Goal: Complete application form: Complete application form

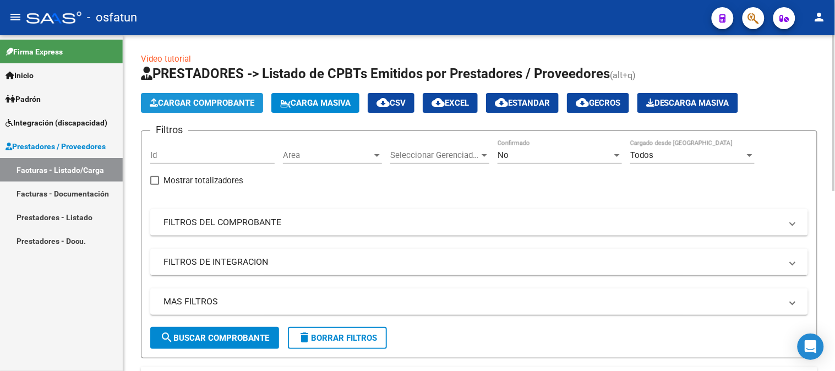
click at [229, 110] on button "Cargar Comprobante" at bounding box center [202, 103] width 122 height 20
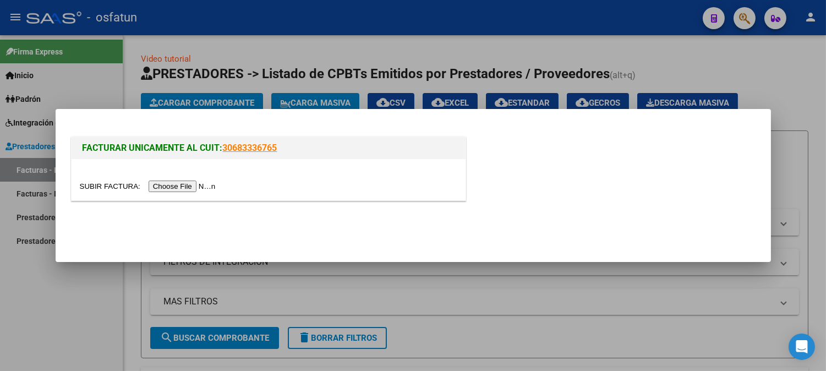
click at [197, 180] on div at bounding box center [269, 186] width 378 height 13
click at [200, 182] on input "file" at bounding box center [149, 186] width 139 height 12
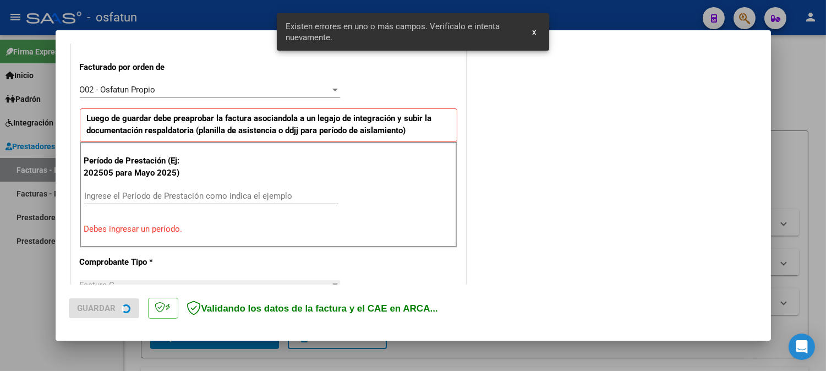
scroll to position [318, 0]
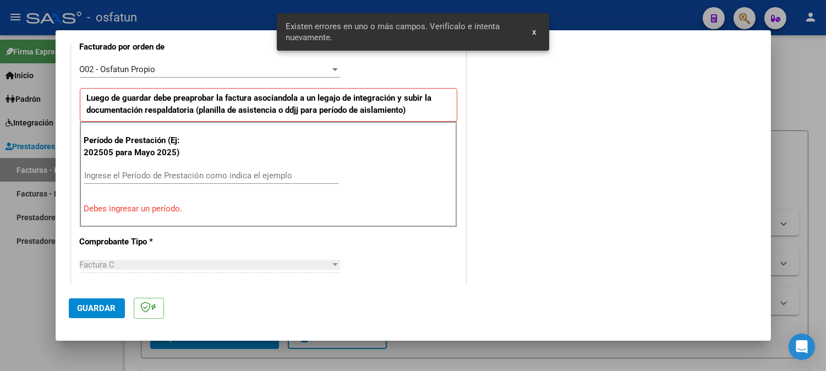
click at [195, 174] on input "Ingrese el Período de Prestación como indica el ejemplo" at bounding box center [211, 176] width 254 height 10
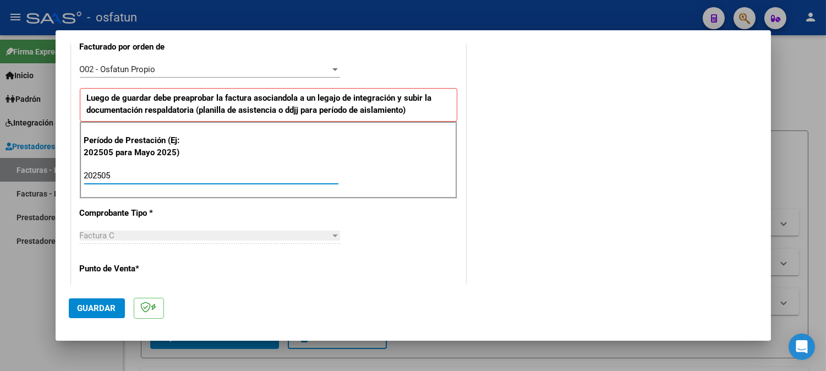
type input "202505"
click at [105, 303] on span "Guardar" at bounding box center [97, 308] width 39 height 10
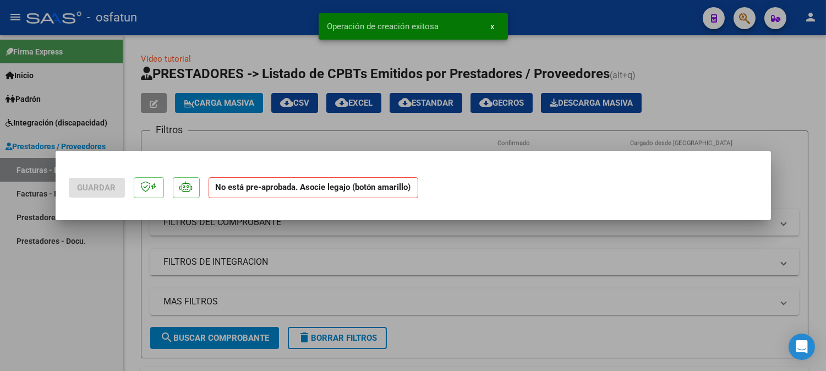
scroll to position [0, 0]
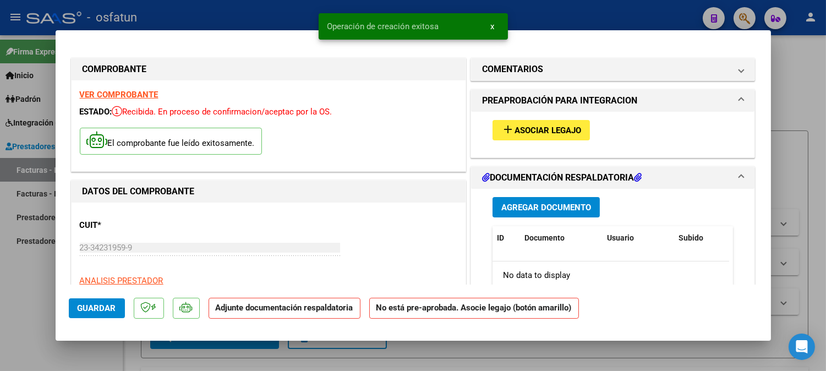
click at [546, 135] on span "Asociar Legajo" at bounding box center [548, 130] width 67 height 10
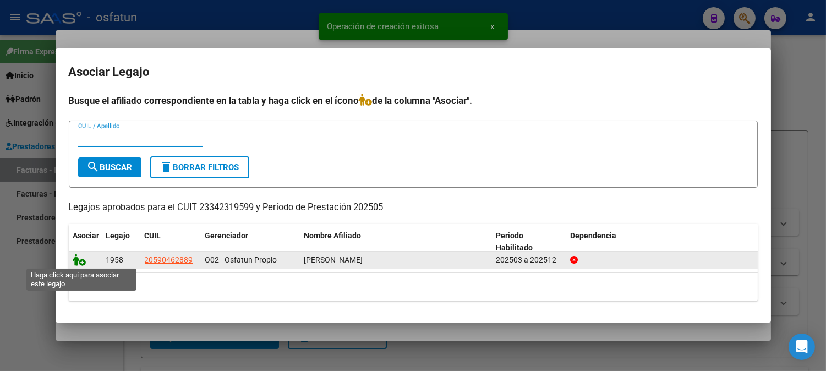
click at [81, 258] on icon at bounding box center [79, 260] width 13 height 12
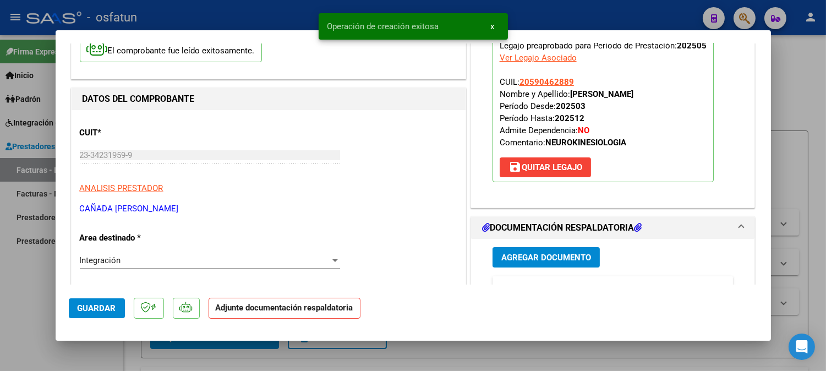
scroll to position [244, 0]
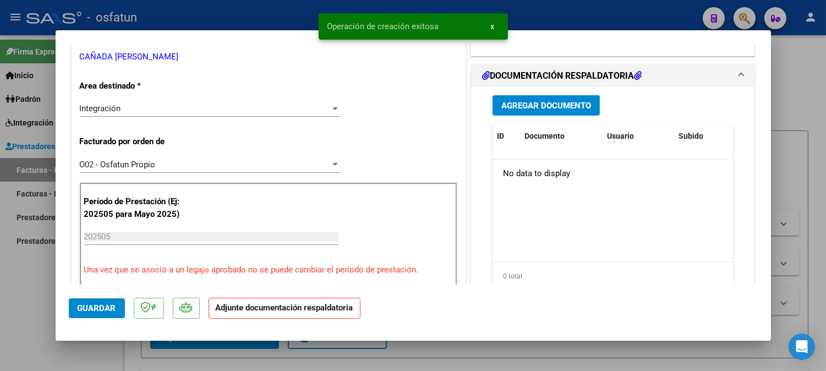
click at [573, 94] on div "Agregar Documento ID Documento Usuario Subido Acción No data to display 0 total…" at bounding box center [613, 197] width 258 height 220
click at [574, 99] on button "Agregar Documento" at bounding box center [546, 105] width 107 height 20
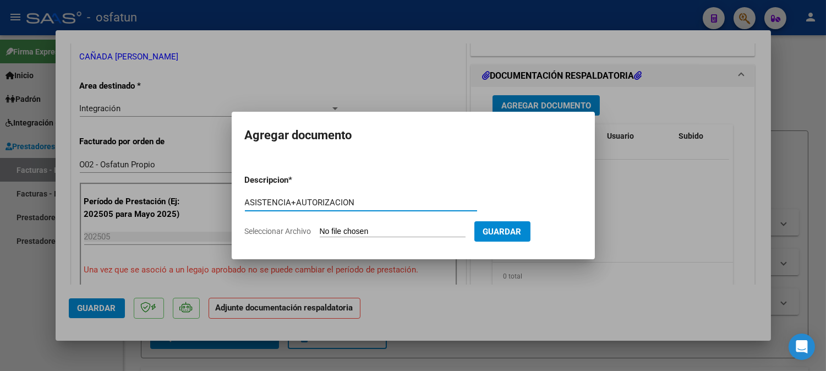
type input "ASISTENCIA+AUTORIZACION"
click at [394, 222] on form "Descripcion * ASISTENCIA+AUTORIZACION Escriba aquí una descripcion Seleccionar …" at bounding box center [413, 206] width 337 height 80
click at [390, 233] on input "Seleccionar Archivo" at bounding box center [393, 232] width 146 height 10
type input "C:\fakepath\ASIST KINESIOO.pdf"
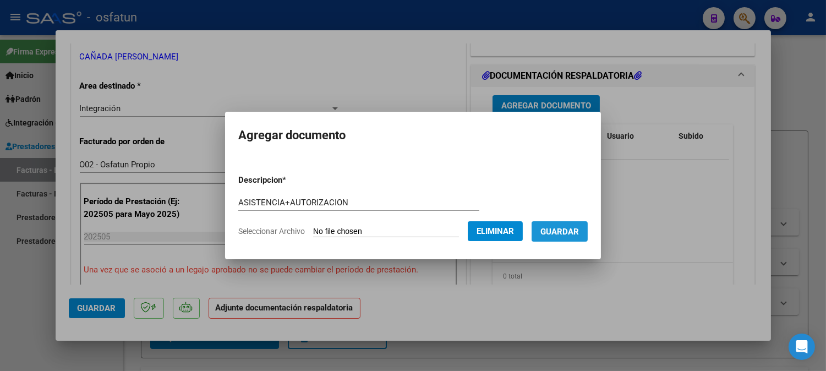
click at [578, 238] on button "Guardar" at bounding box center [560, 231] width 56 height 20
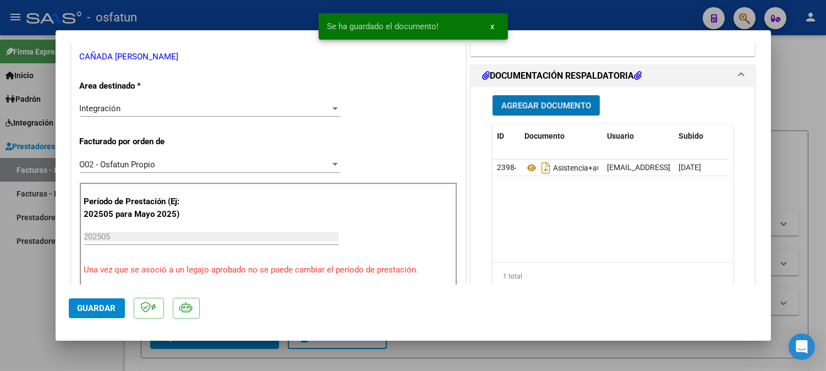
click at [103, 309] on span "Guardar" at bounding box center [97, 308] width 39 height 10
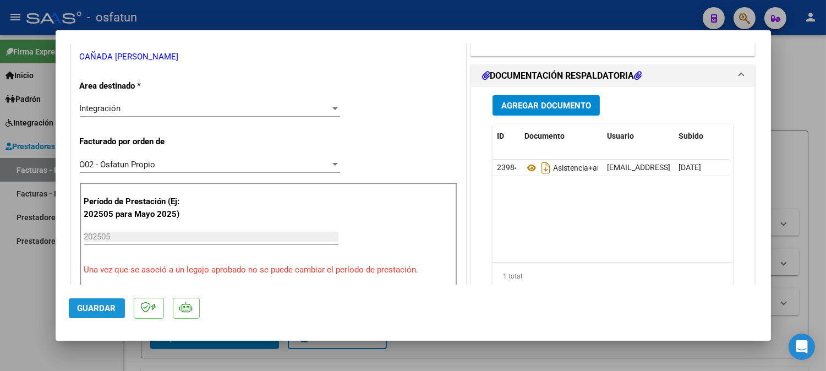
click at [119, 300] on button "Guardar" at bounding box center [97, 308] width 56 height 20
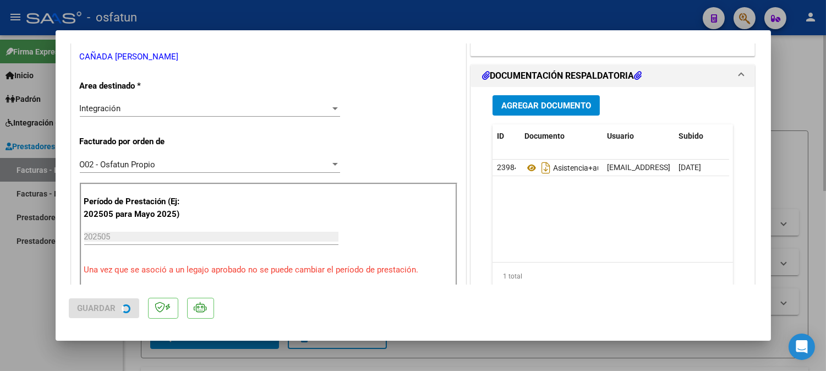
click at [790, 66] on div at bounding box center [413, 185] width 826 height 371
type input "$ 0,00"
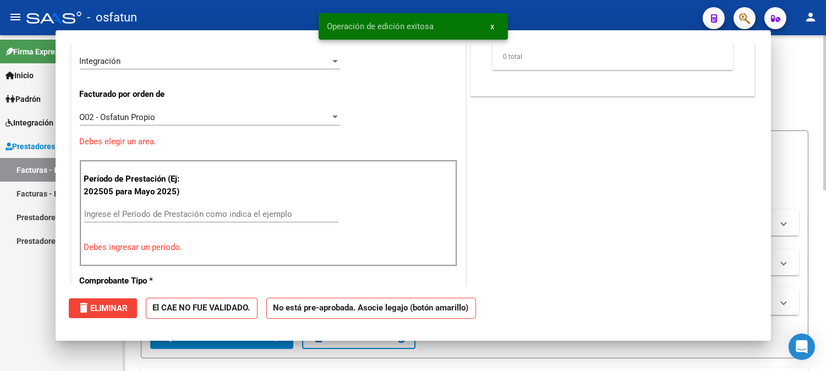
scroll to position [198, 0]
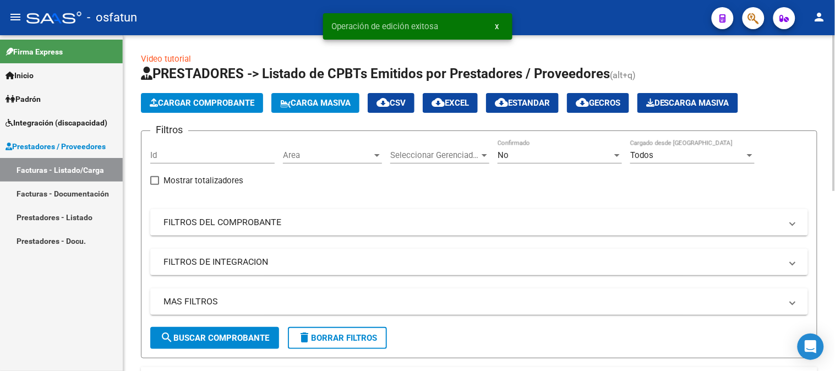
click at [226, 105] on span "Cargar Comprobante" at bounding box center [202, 103] width 105 height 10
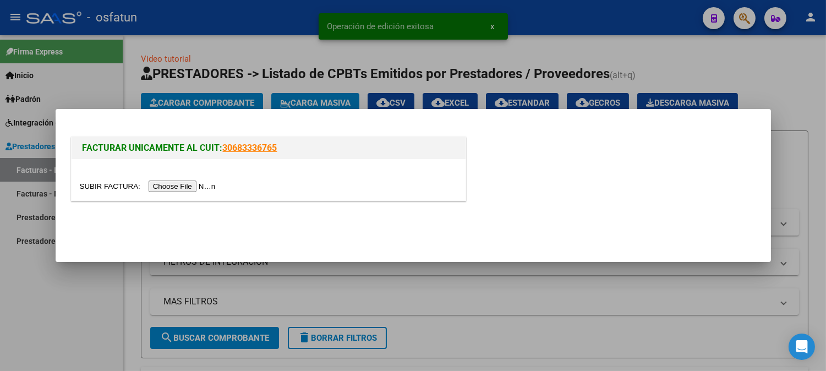
click at [217, 186] on input "file" at bounding box center [149, 186] width 139 height 12
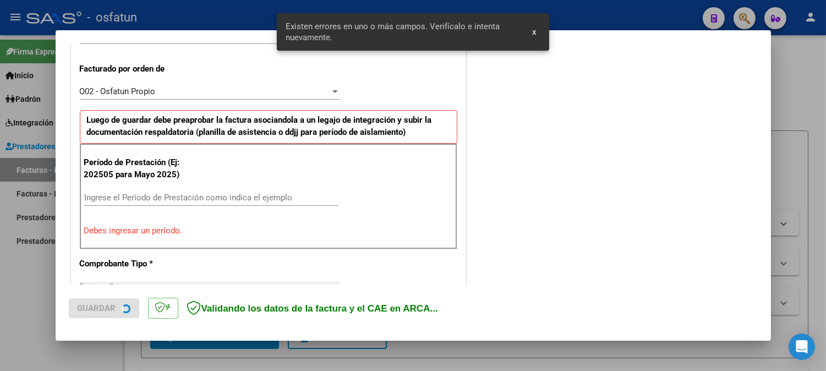
scroll to position [298, 0]
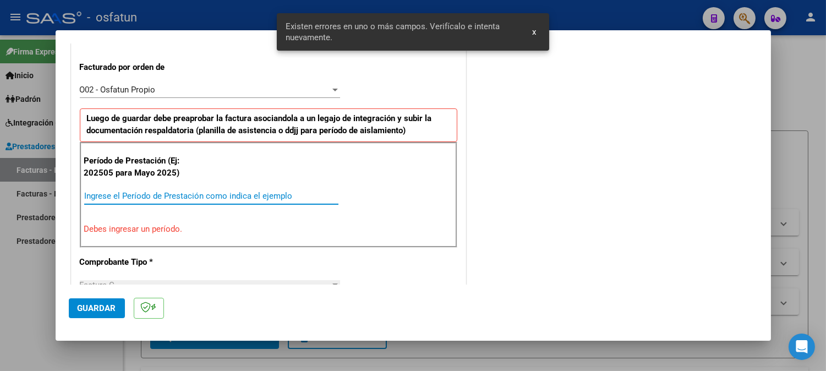
drag, startPoint x: 218, startPoint y: 192, endPoint x: 212, endPoint y: 183, distance: 10.4
click at [213, 191] on input "Ingrese el Período de Prestación como indica el ejemplo" at bounding box center [211, 196] width 254 height 10
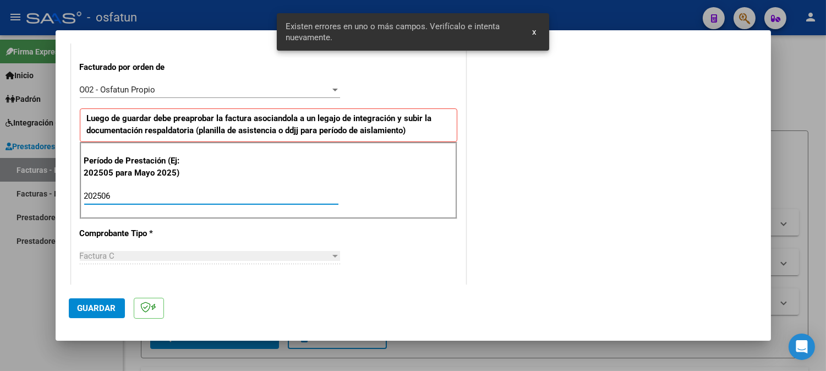
type input "202506"
drag, startPoint x: 96, startPoint y: 299, endPoint x: 113, endPoint y: 287, distance: 20.2
click at [109, 289] on mat-dialog-actions "Guardar" at bounding box center [413, 306] width 689 height 43
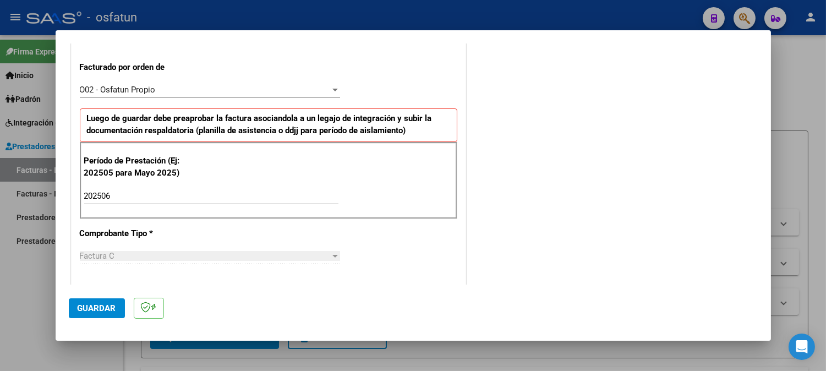
click at [106, 310] on span "Guardar" at bounding box center [97, 308] width 39 height 10
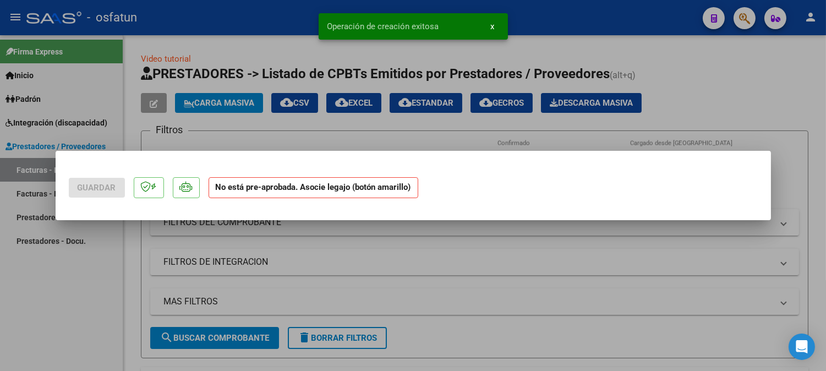
scroll to position [0, 0]
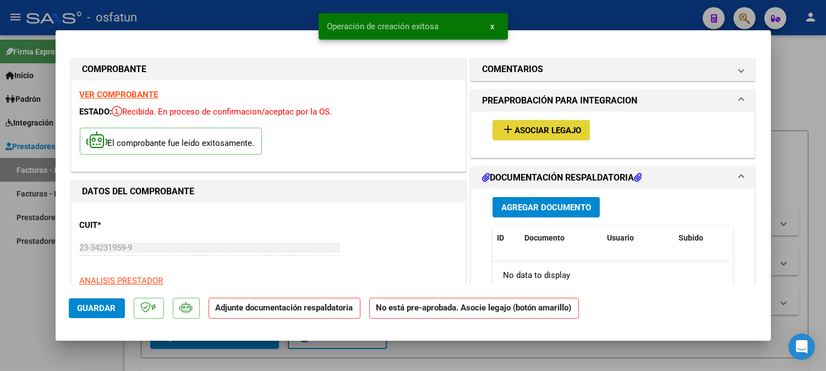
click at [582, 129] on button "add Asociar Legajo" at bounding box center [541, 130] width 97 height 20
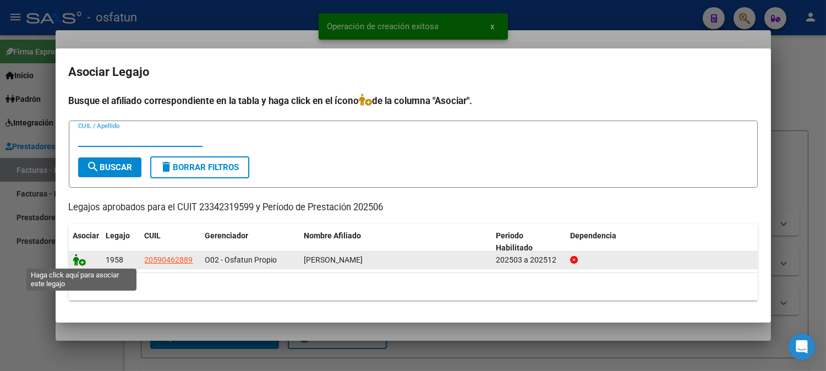
click at [79, 259] on icon at bounding box center [79, 260] width 13 height 12
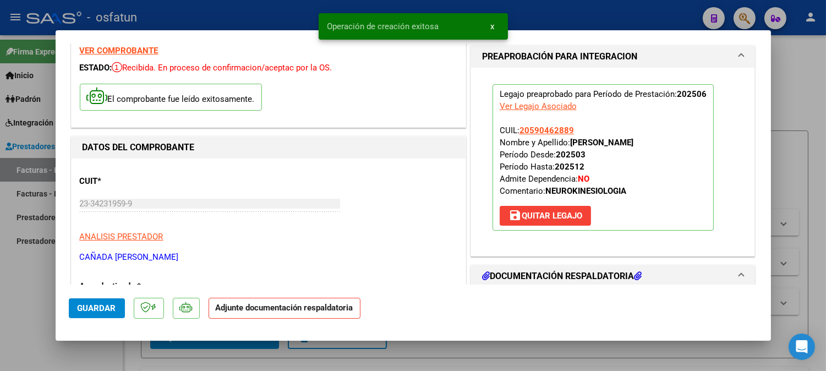
scroll to position [122, 0]
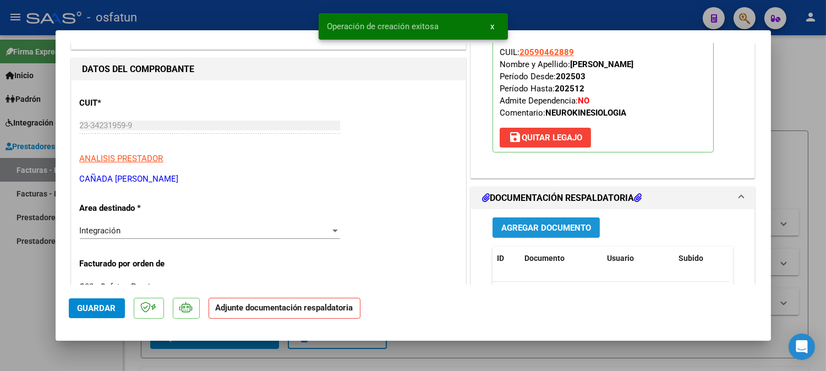
click at [576, 226] on span "Agregar Documento" at bounding box center [546, 228] width 90 height 10
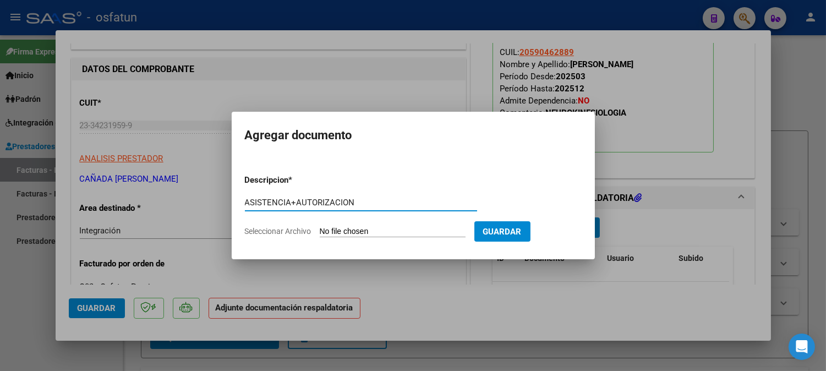
type input "ASISTENCIA+AUTORIZACION"
click at [383, 231] on input "Seleccionar Archivo" at bounding box center [393, 232] width 146 height 10
type input "C:\fakepath\ASIST KINESIOO.pdf"
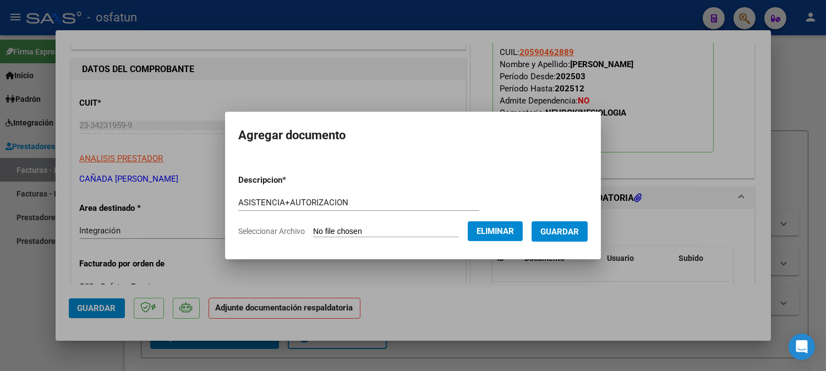
click at [573, 235] on span "Guardar" at bounding box center [559, 232] width 39 height 10
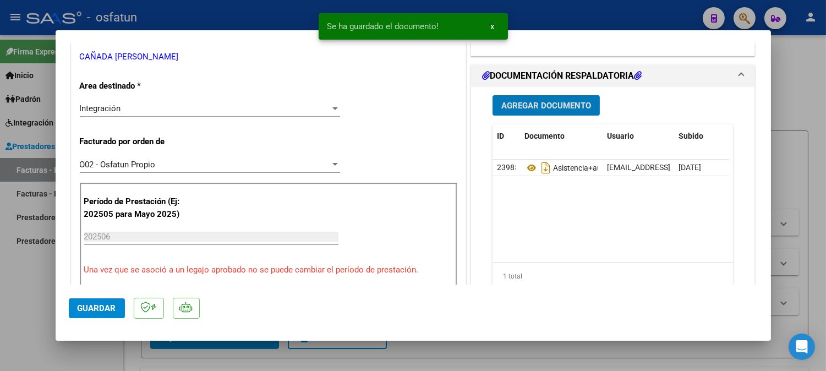
scroll to position [489, 0]
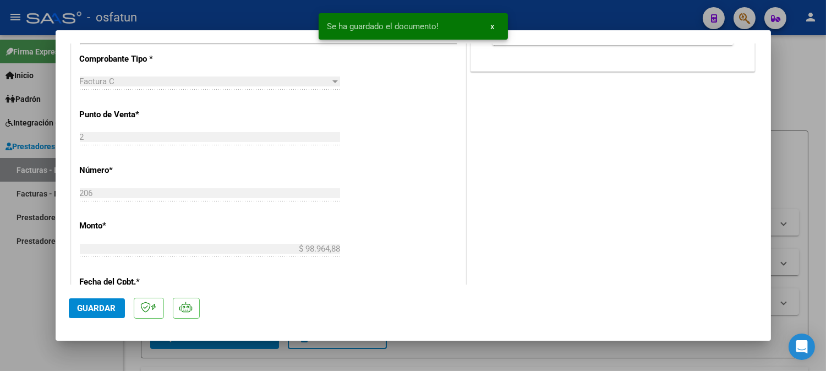
click at [826, 370] on html "menu - osfatun person Firma Express Inicio Calendario SSS Instructivos Contacto…" at bounding box center [413, 185] width 826 height 371
click at [92, 297] on mat-dialog-actions "Guardar" at bounding box center [413, 306] width 689 height 43
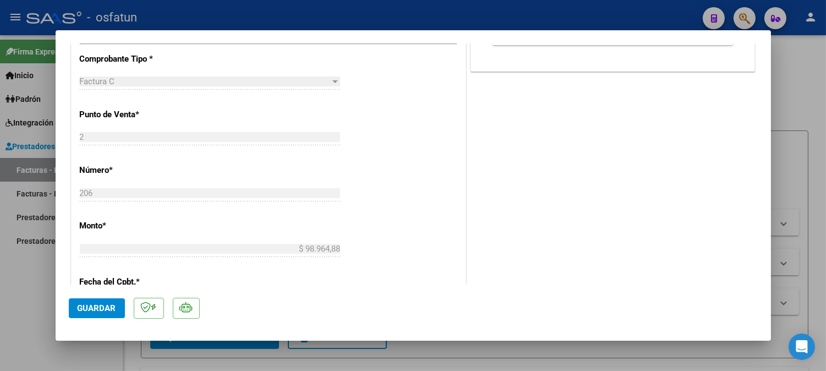
click at [119, 304] on button "Guardar" at bounding box center [97, 308] width 56 height 20
click at [108, 309] on span "Guardar" at bounding box center [97, 308] width 39 height 10
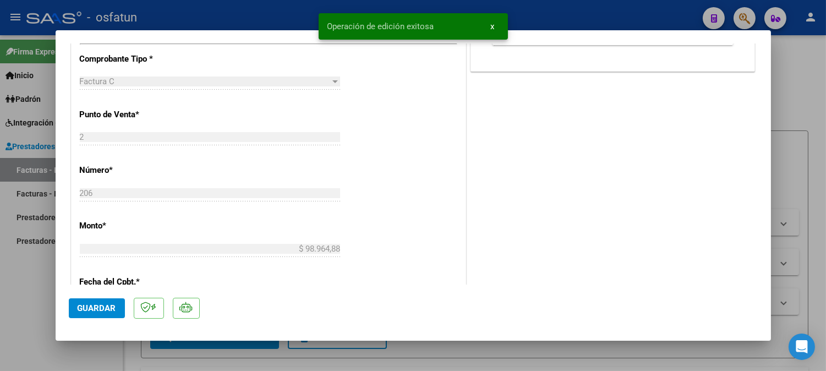
click at [790, 99] on div at bounding box center [413, 185] width 826 height 371
type input "$ 0,00"
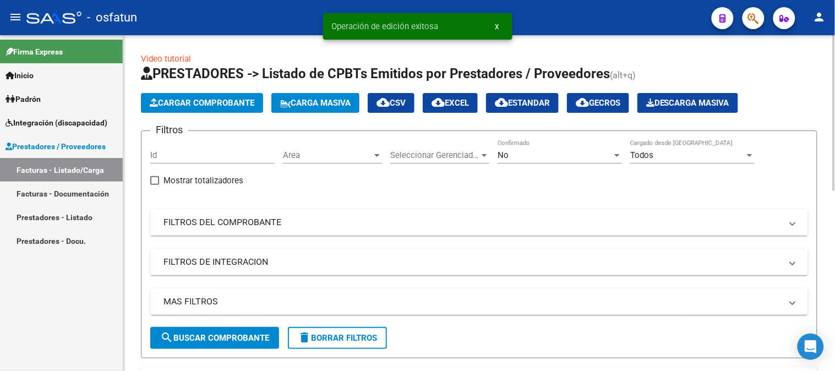
click at [214, 100] on span "Cargar Comprobante" at bounding box center [202, 103] width 105 height 10
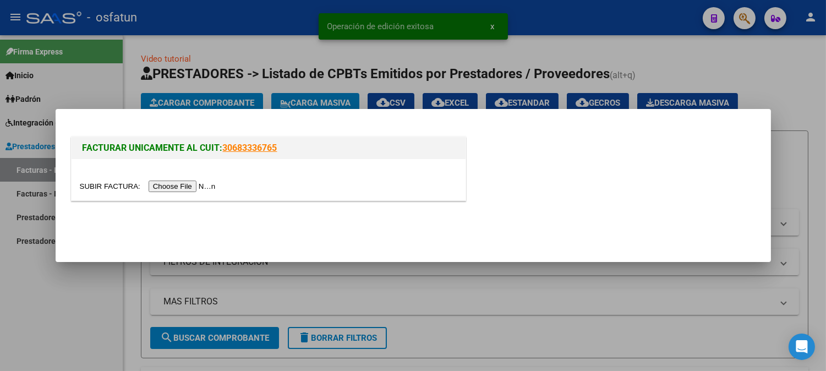
click at [201, 187] on input "file" at bounding box center [149, 186] width 139 height 12
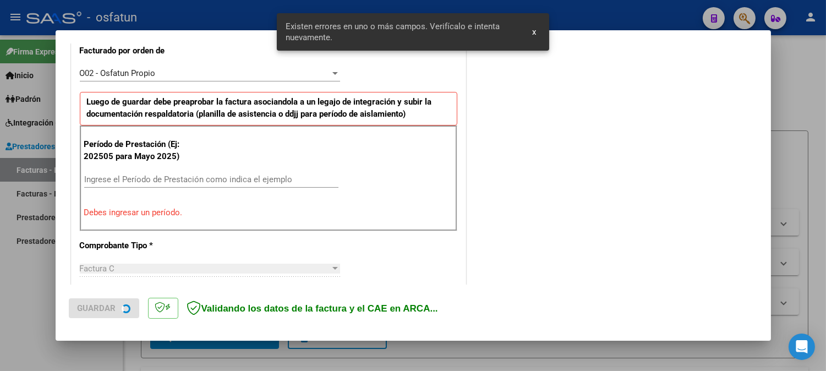
scroll to position [318, 0]
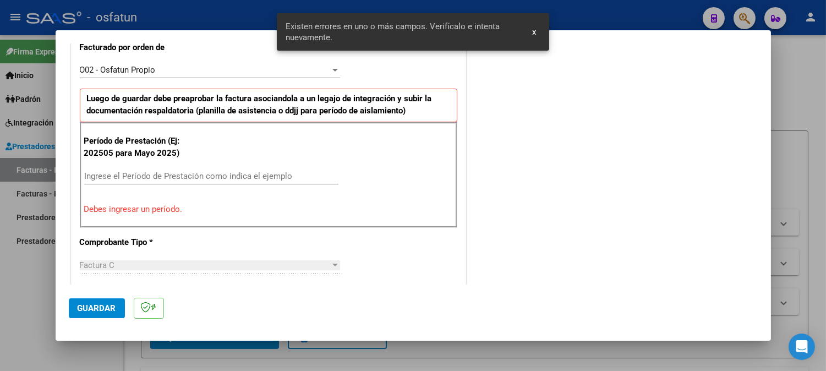
click at [162, 168] on div "Ingrese el Período de Prestación como indica el ejemplo" at bounding box center [211, 176] width 254 height 17
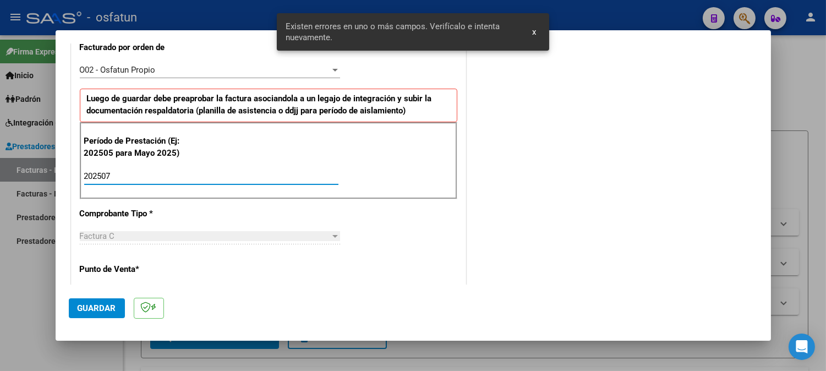
type input "202507"
click at [81, 311] on span "Guardar" at bounding box center [97, 308] width 39 height 10
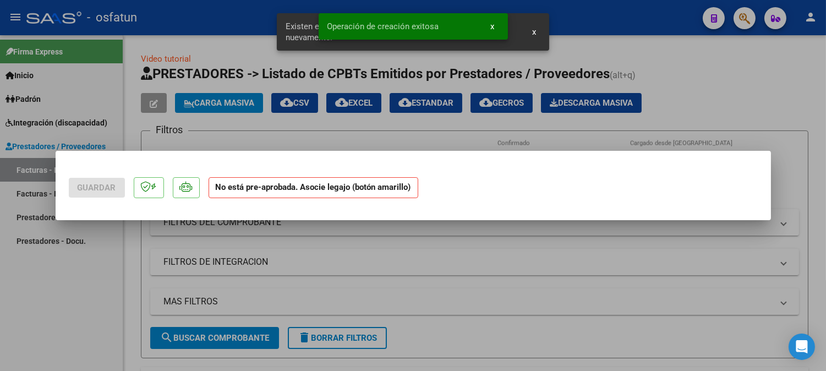
scroll to position [0, 0]
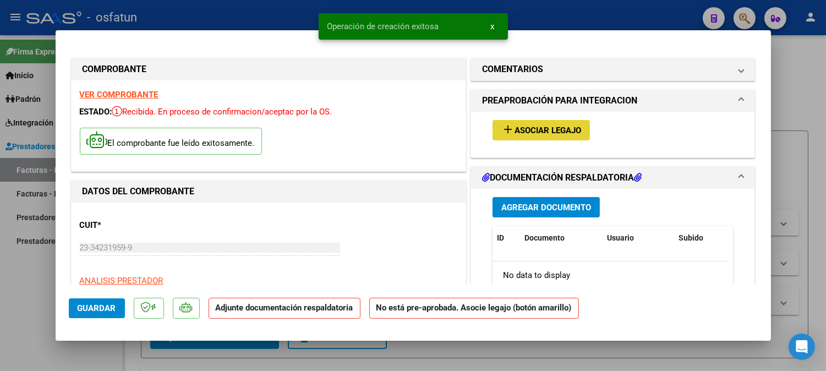
click at [534, 131] on span "Asociar Legajo" at bounding box center [548, 130] width 67 height 10
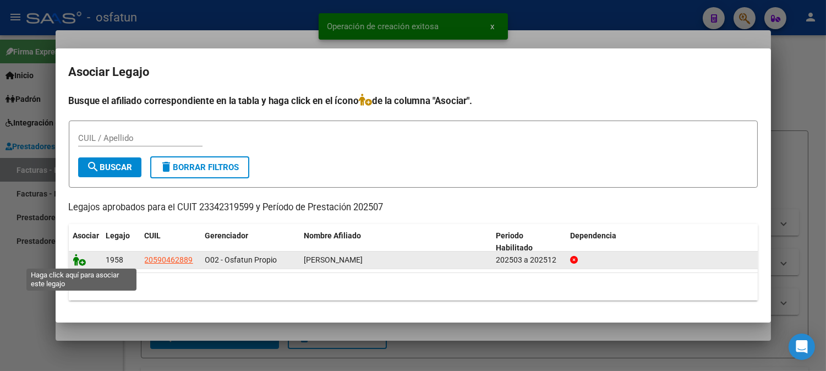
click at [80, 261] on icon at bounding box center [79, 260] width 13 height 12
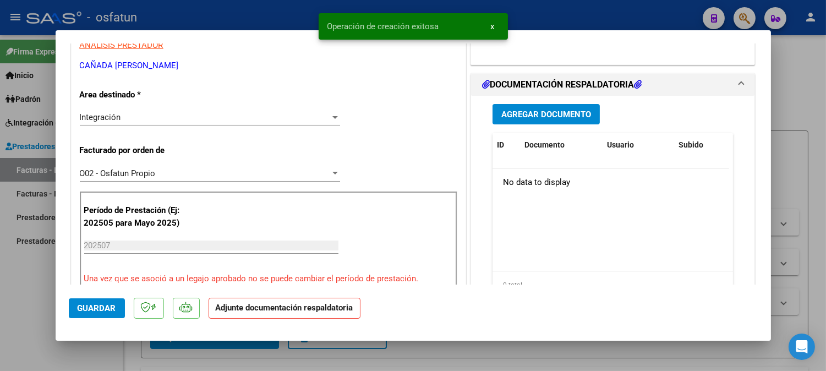
scroll to position [244, 0]
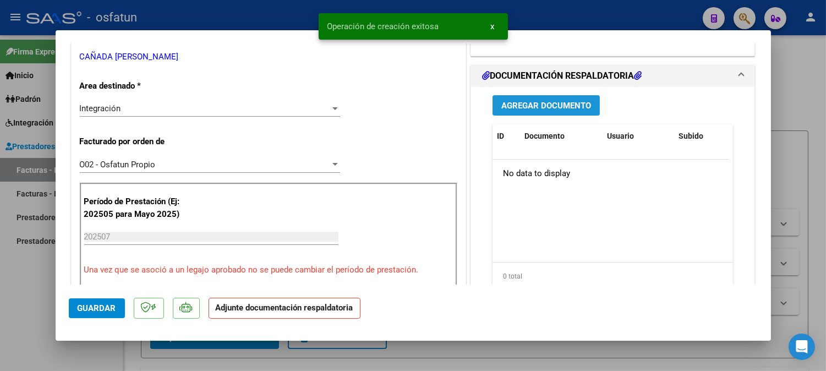
click at [556, 102] on span "Agregar Documento" at bounding box center [546, 106] width 90 height 10
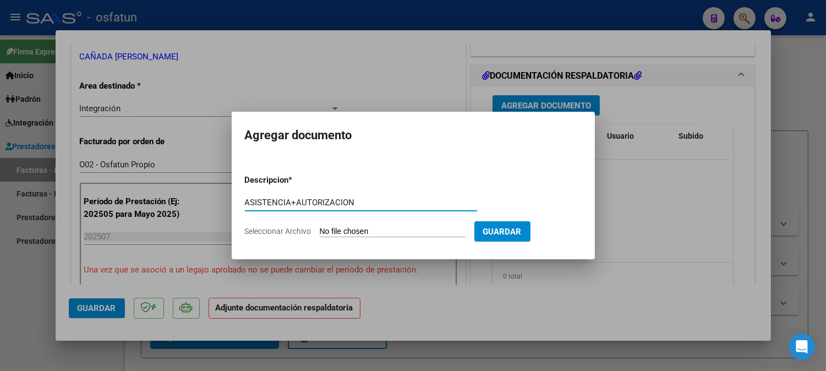
type input "ASISTENCIA+AUTORIZACION"
click at [452, 228] on input "Seleccionar Archivo" at bounding box center [393, 232] width 146 height 10
type input "C:\fakepath\ASIST KINESIOO.pdf"
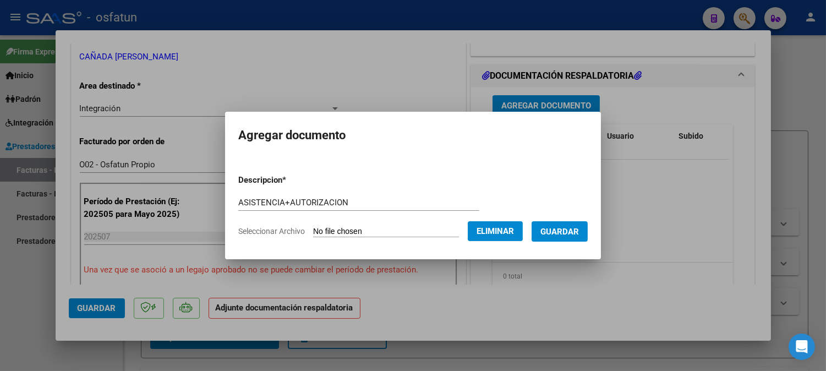
click at [554, 239] on button "Guardar" at bounding box center [560, 231] width 56 height 20
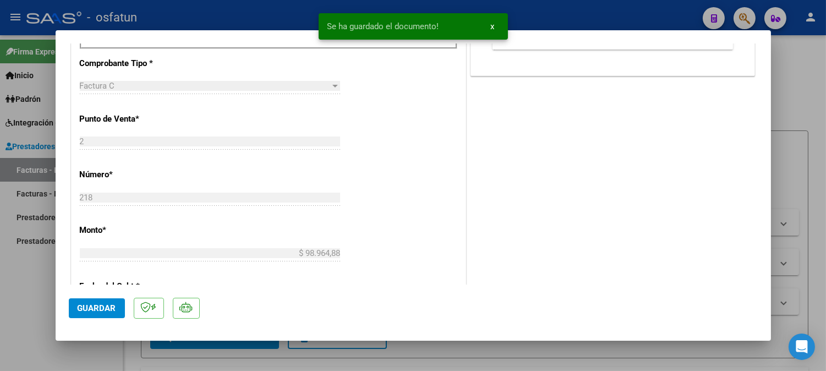
scroll to position [489, 0]
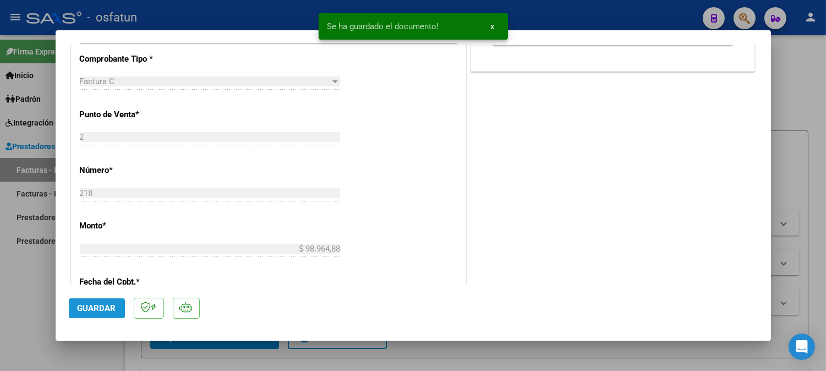
click at [103, 300] on button "Guardar" at bounding box center [97, 308] width 56 height 20
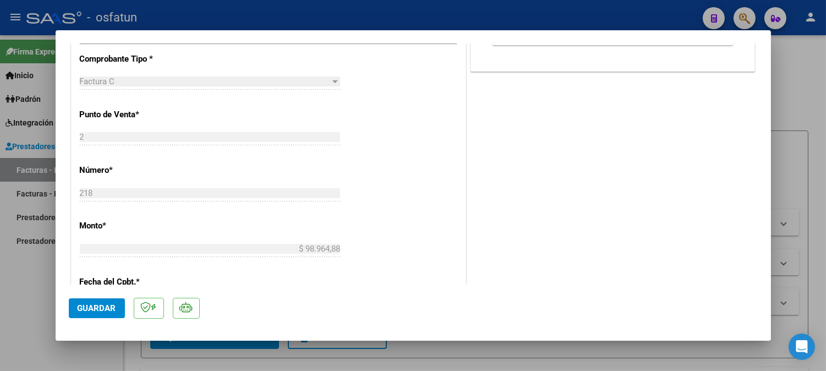
click at [101, 300] on button "Guardar" at bounding box center [97, 308] width 56 height 20
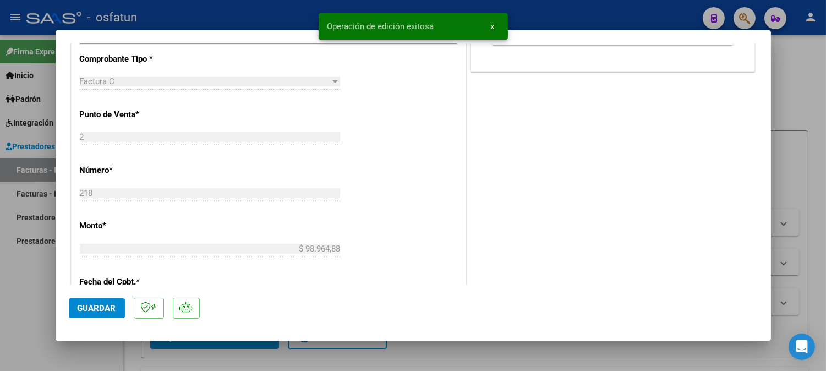
drag, startPoint x: 822, startPoint y: 52, endPoint x: 785, endPoint y: 92, distance: 54.9
click at [822, 53] on div at bounding box center [413, 185] width 826 height 371
type input "$ 0,00"
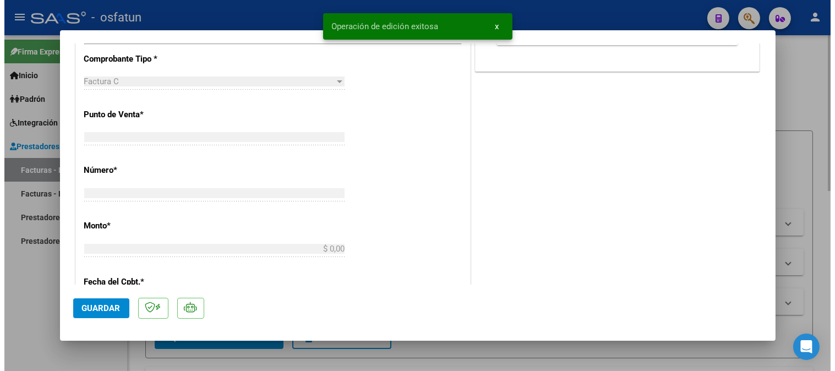
scroll to position [0, 0]
